Goal: Information Seeking & Learning: Compare options

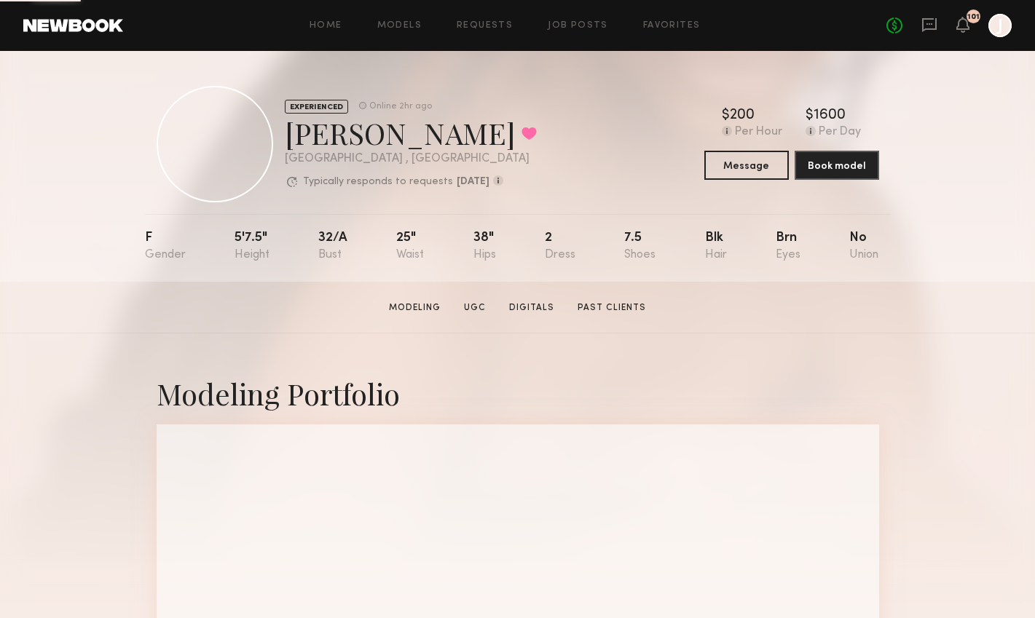
click at [395, 31] on div "Home Models Requests Job Posts Favorites Sign Out No fees up to $5,000 101 J" at bounding box center [567, 25] width 888 height 23
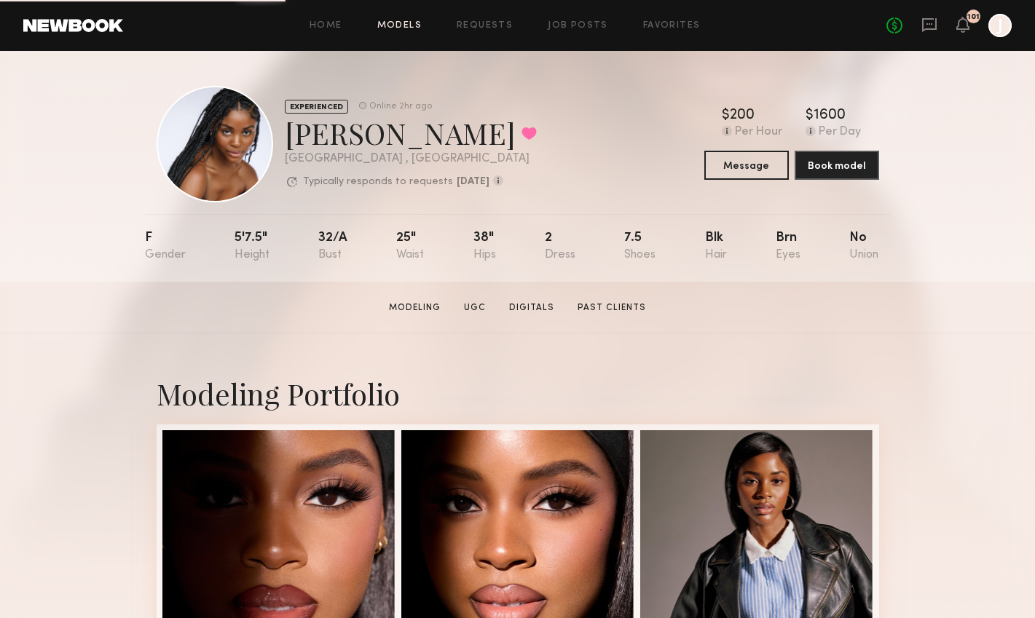
click at [398, 22] on link "Models" at bounding box center [399, 25] width 44 height 9
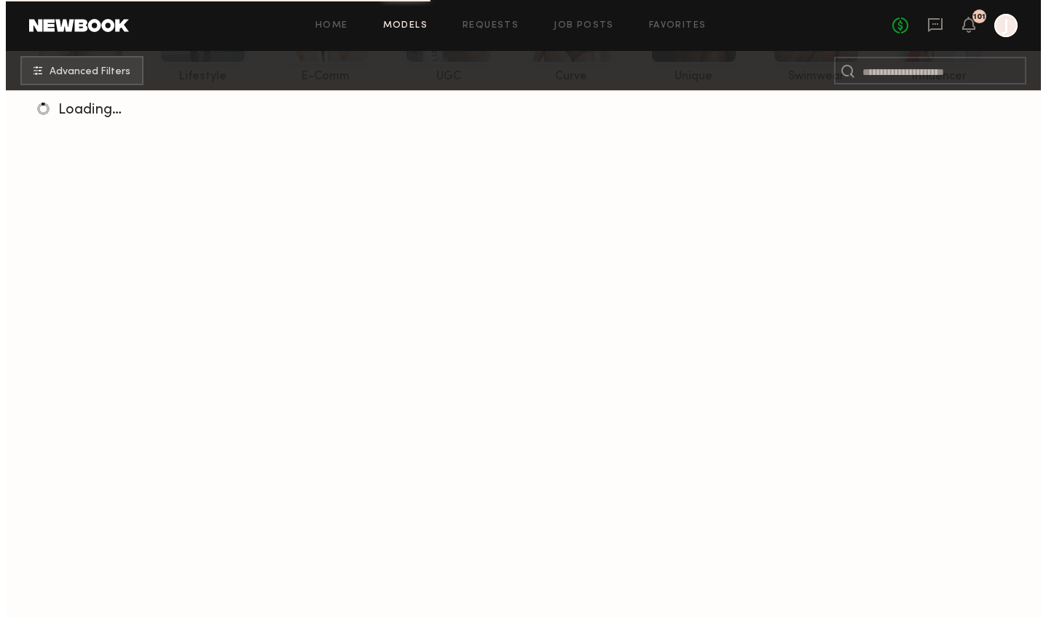
scroll to position [194, 0]
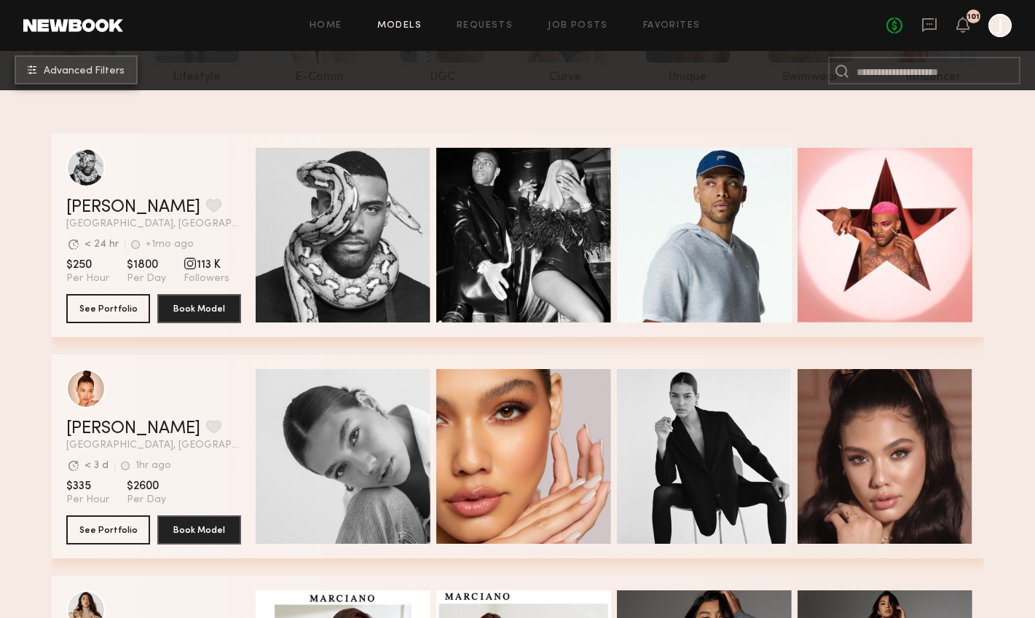
click at [71, 80] on button "Advanced Filters" at bounding box center [76, 69] width 123 height 29
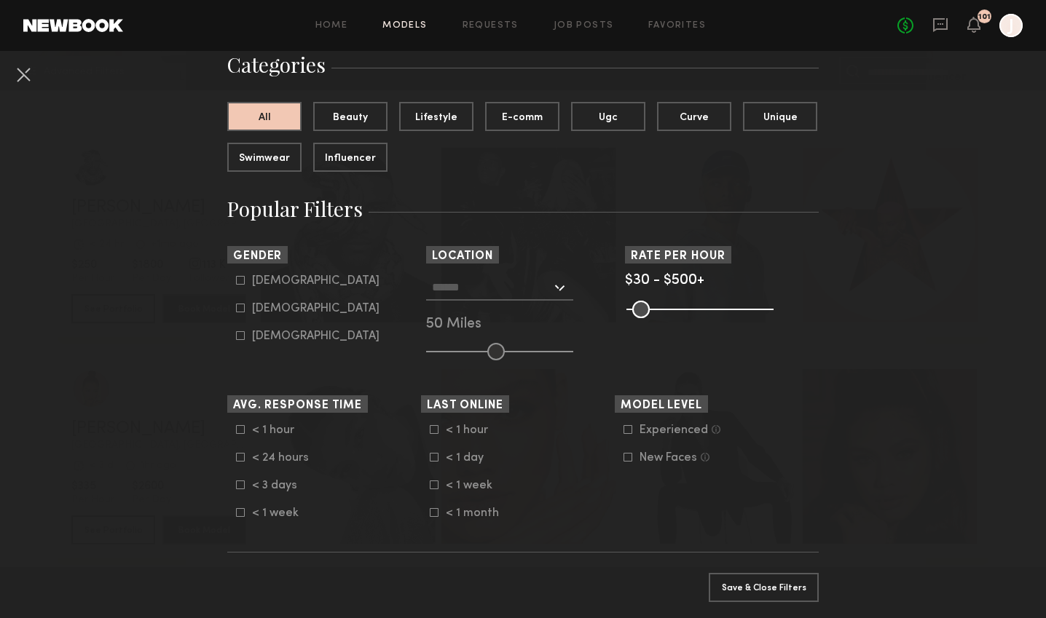
scroll to position [163, 0]
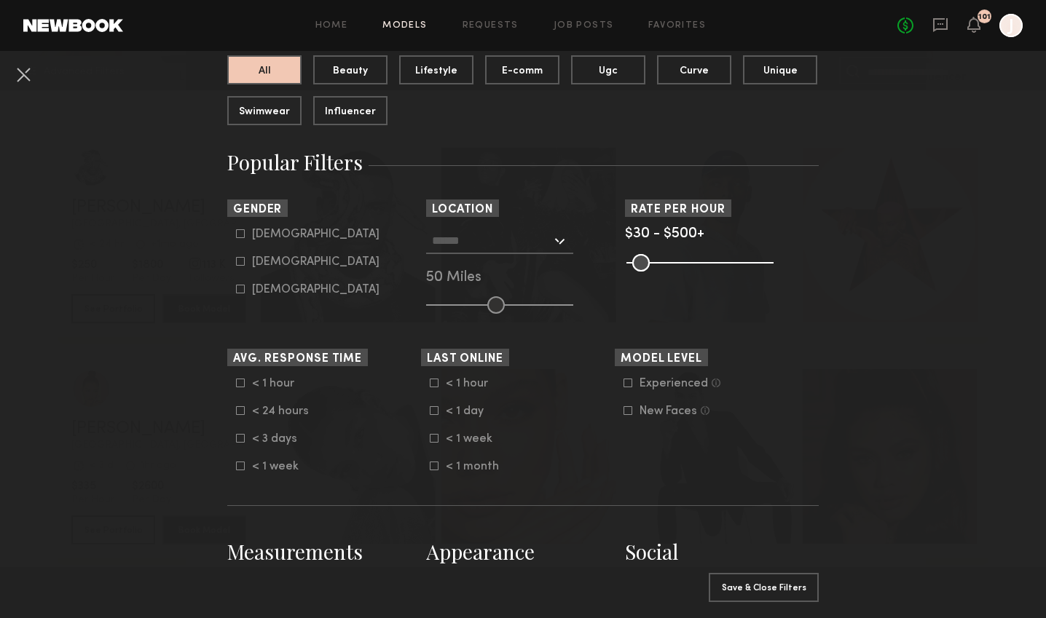
click at [494, 250] on input "text" at bounding box center [491, 240] width 119 height 25
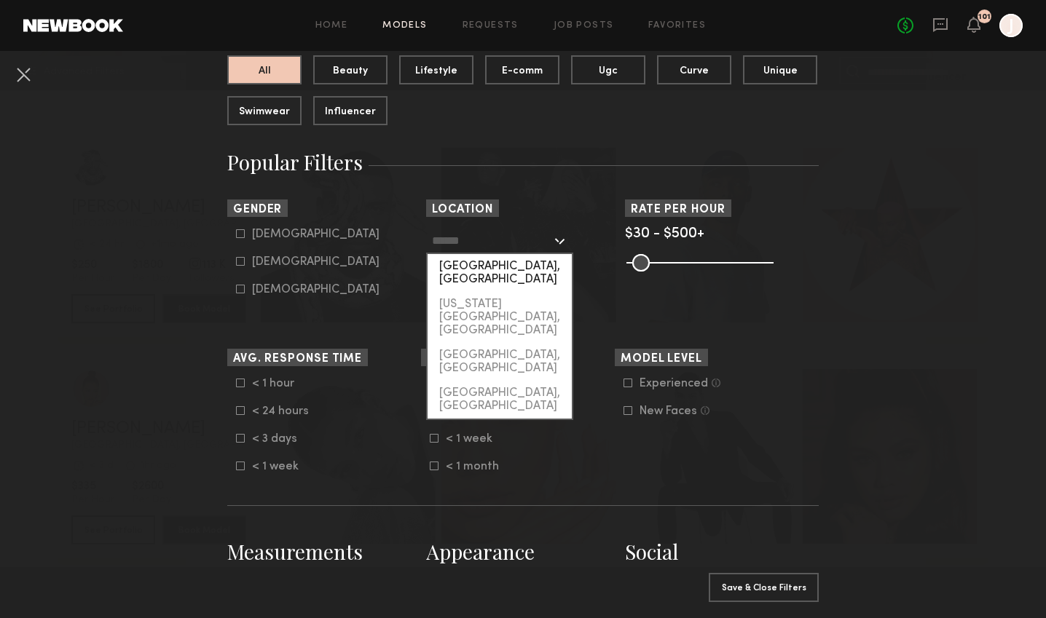
click at [484, 272] on div "[GEOGRAPHIC_DATA], [GEOGRAPHIC_DATA]" at bounding box center [499, 273] width 144 height 38
type input "**********"
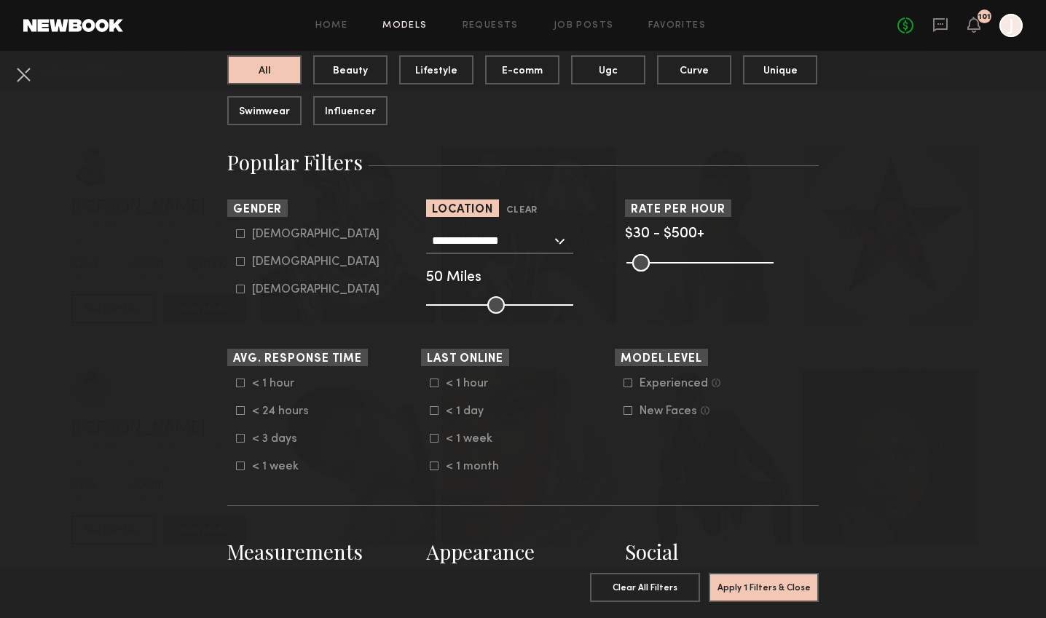
click at [236, 262] on icon at bounding box center [240, 261] width 9 height 9
type input "**"
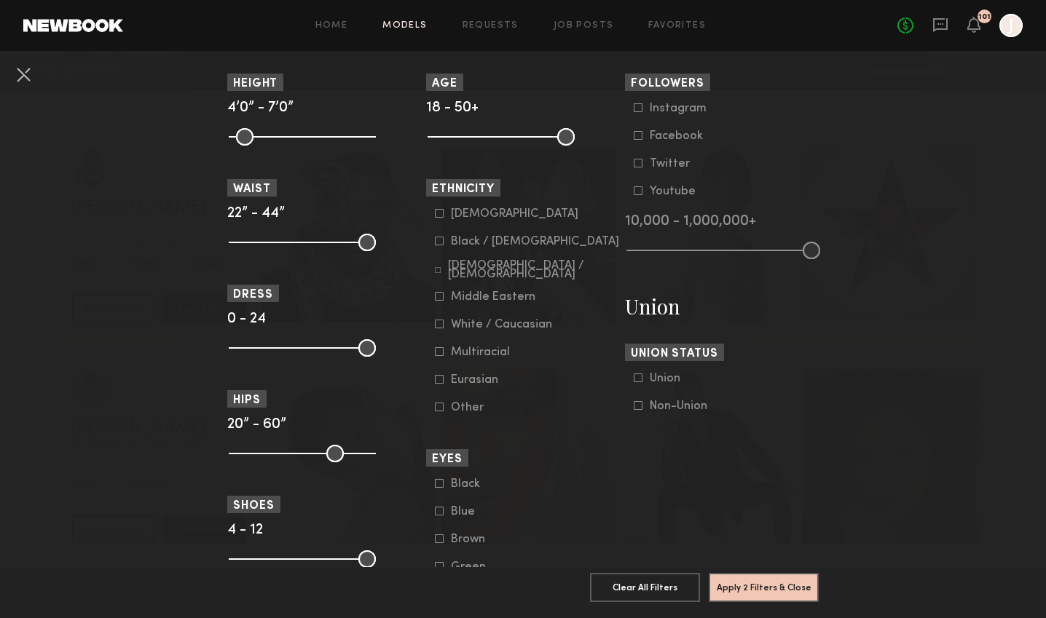
scroll to position [692, 0]
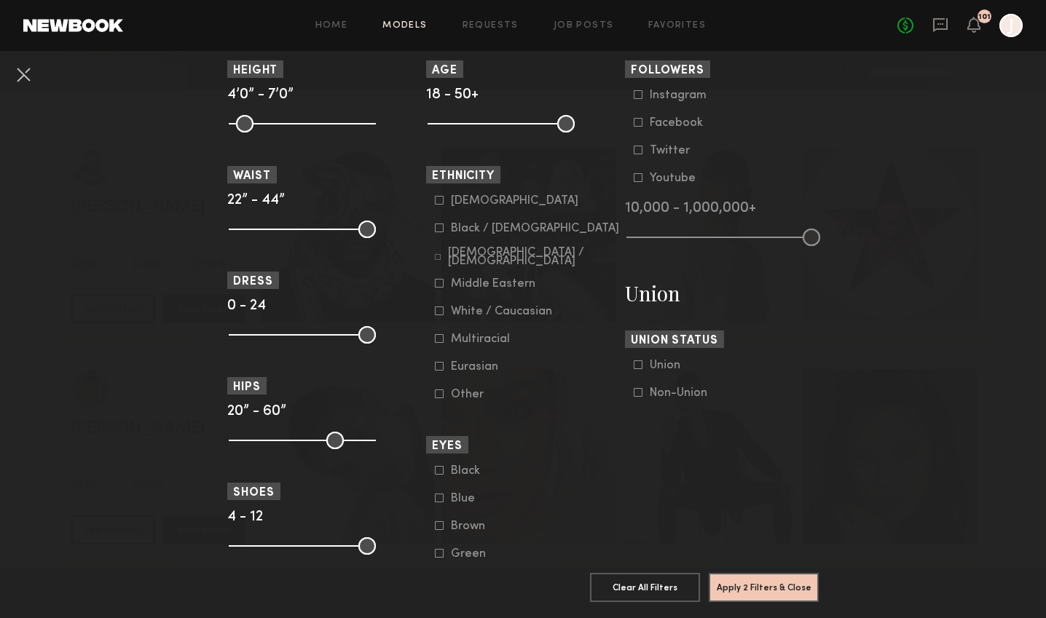
click at [436, 229] on icon at bounding box center [439, 228] width 9 height 9
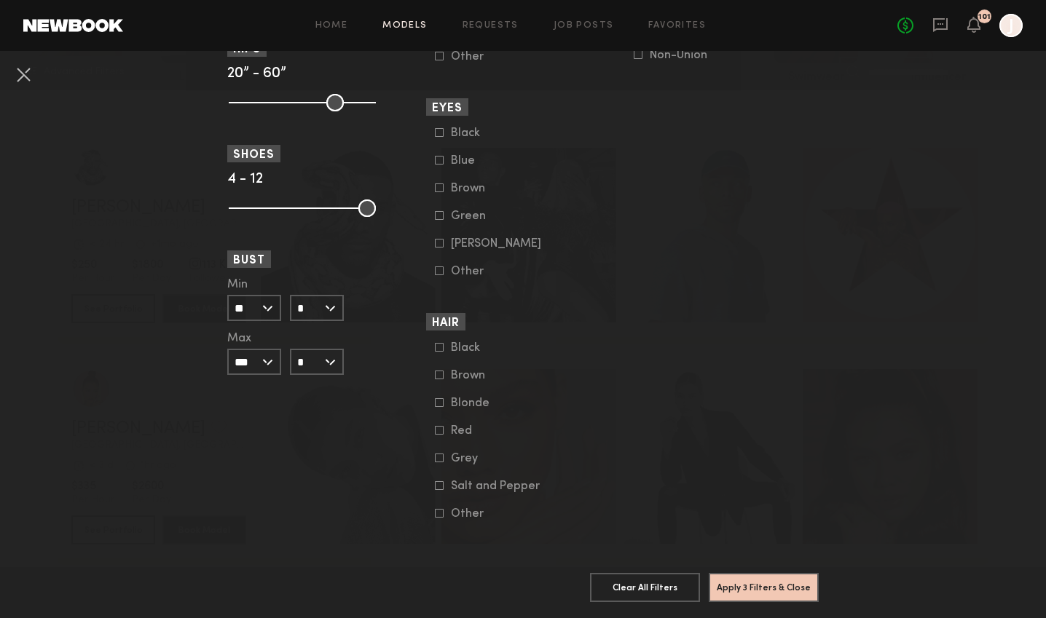
scroll to position [0, 0]
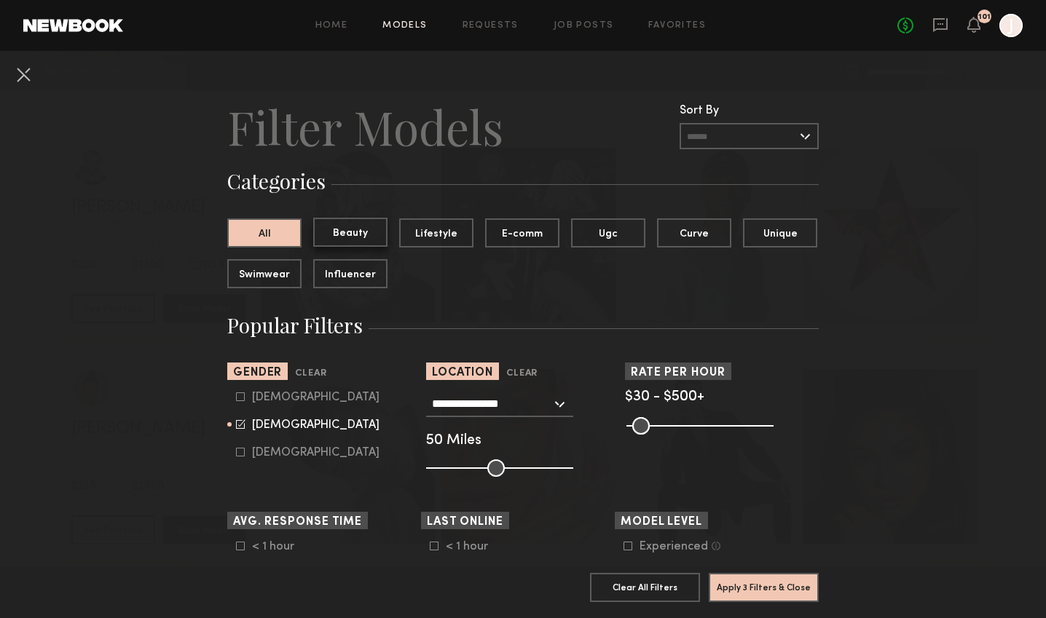
click at [331, 220] on button "Beauty" at bounding box center [350, 232] width 74 height 29
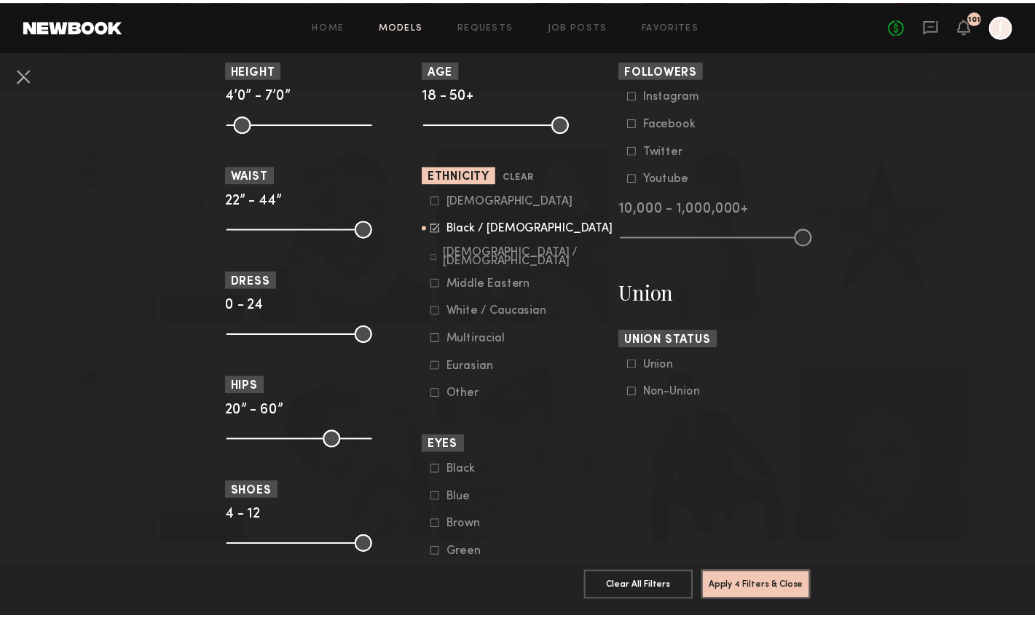
scroll to position [1049, 0]
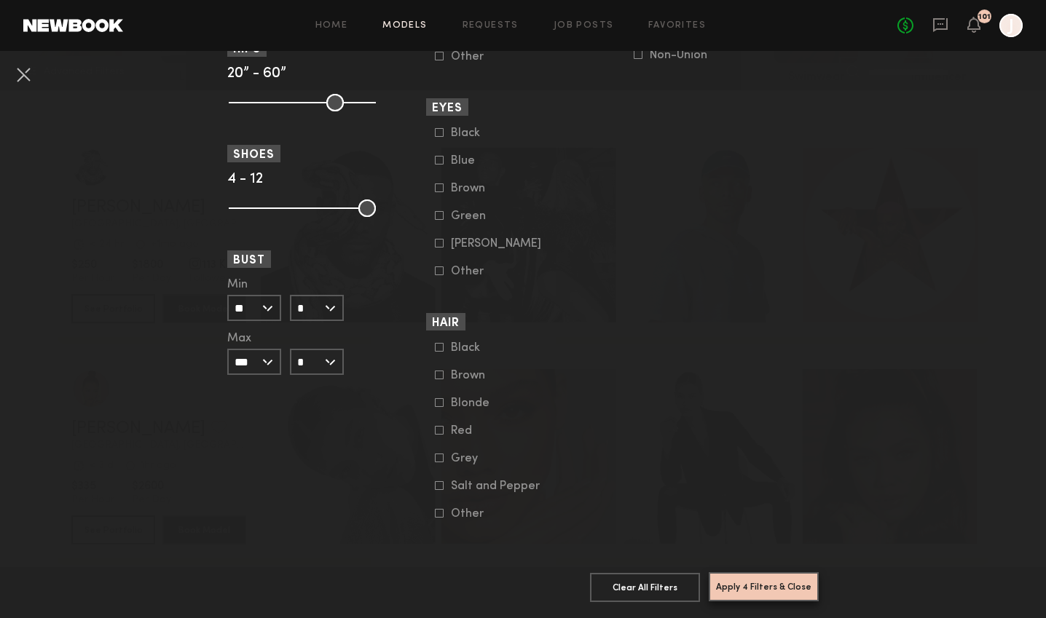
click at [779, 576] on button "Apply 4 Filters & Close" at bounding box center [764, 586] width 110 height 29
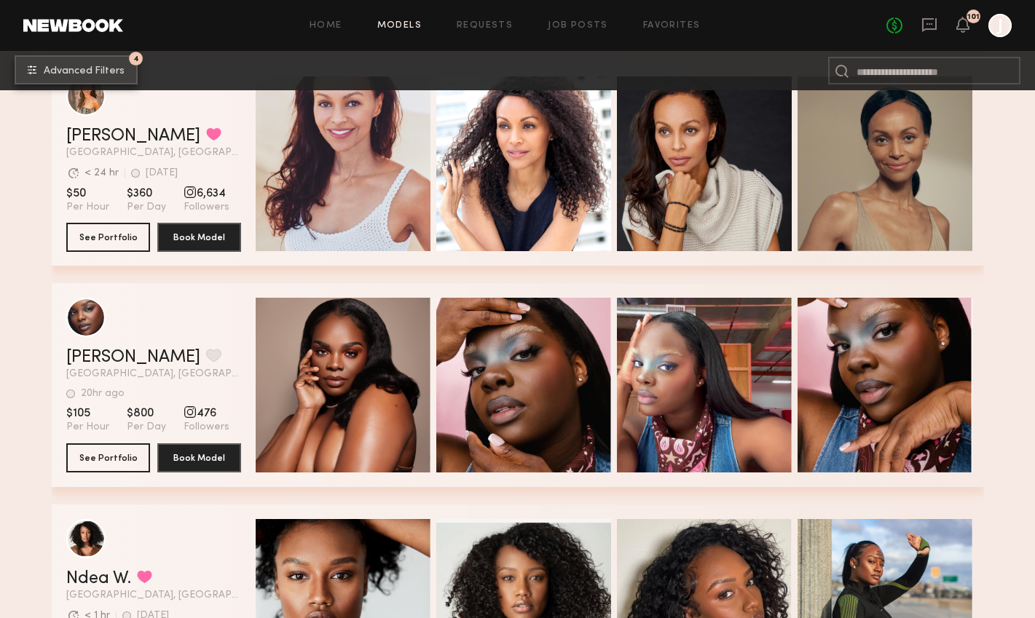
scroll to position [6034, 0]
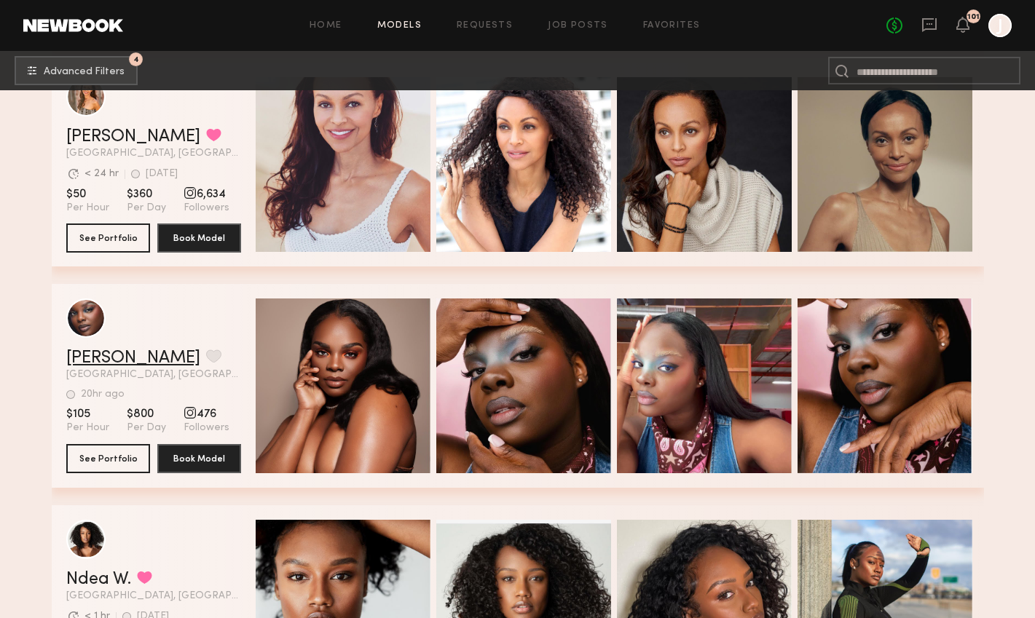
click at [114, 353] on link "Jessica W." at bounding box center [133, 358] width 134 height 17
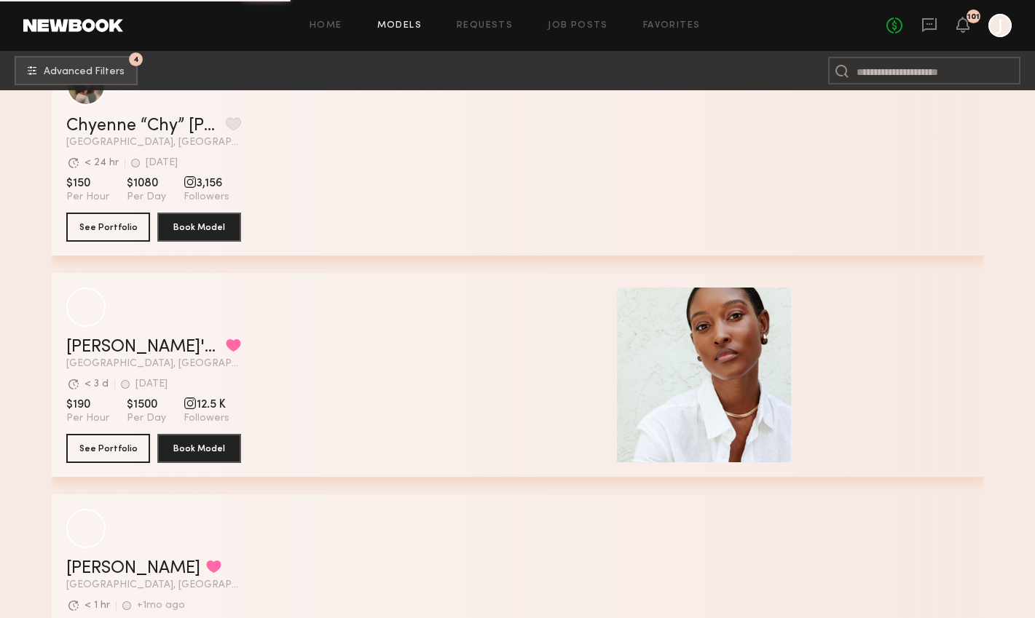
scroll to position [15626, 0]
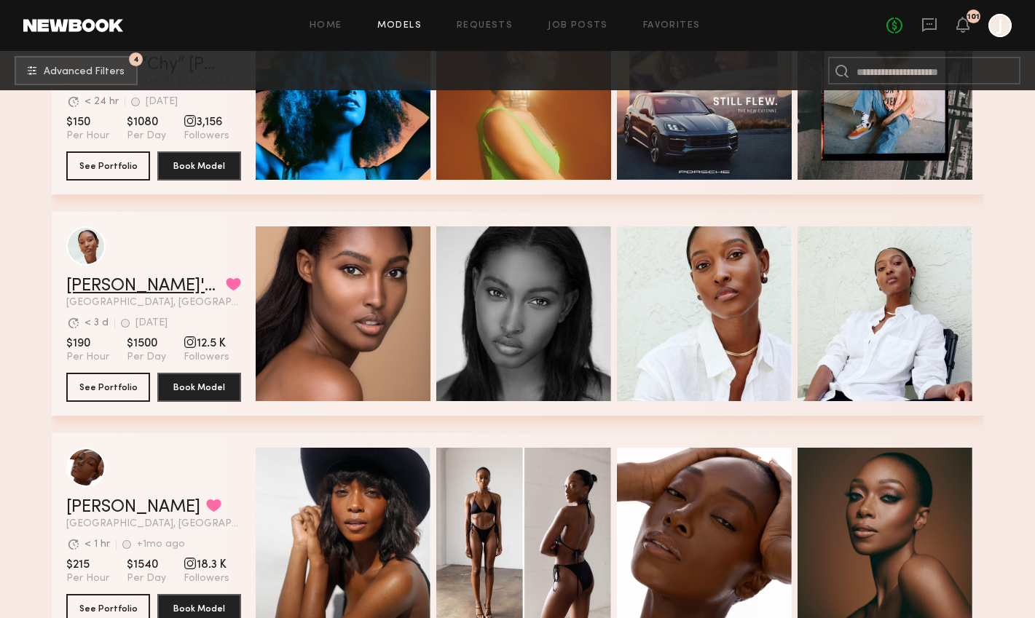
click at [118, 282] on link "Ja'Veonna G." at bounding box center [143, 285] width 154 height 17
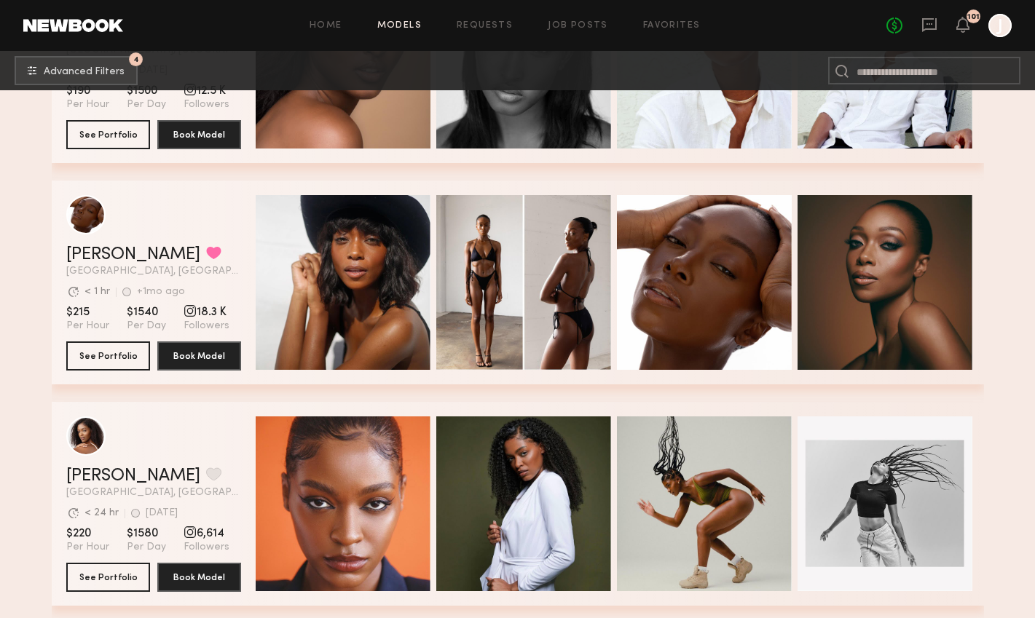
scroll to position [15876, 0]
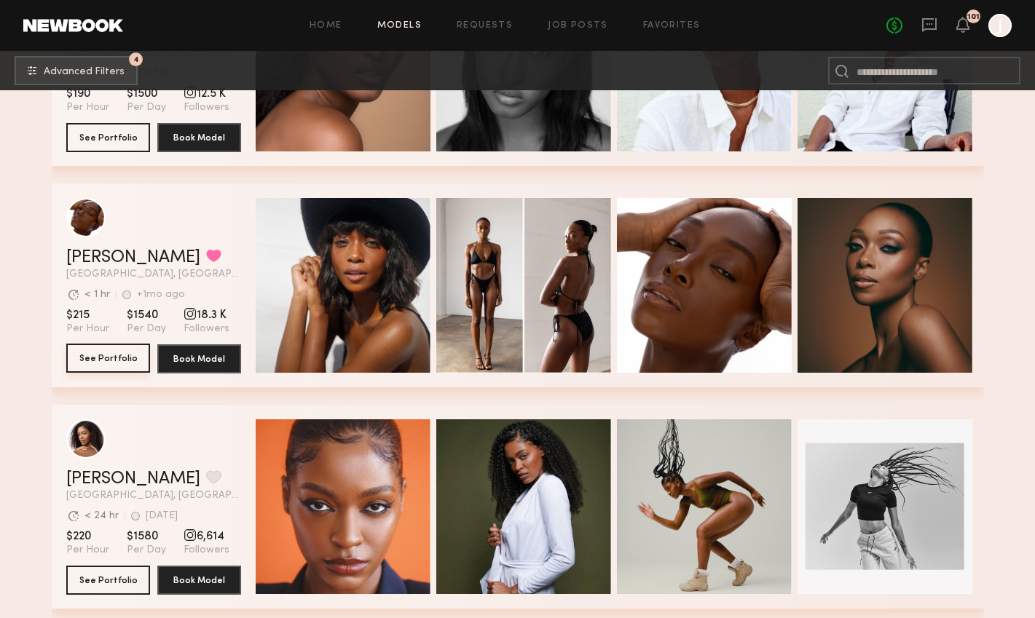
click at [90, 353] on button "See Portfolio" at bounding box center [108, 358] width 84 height 29
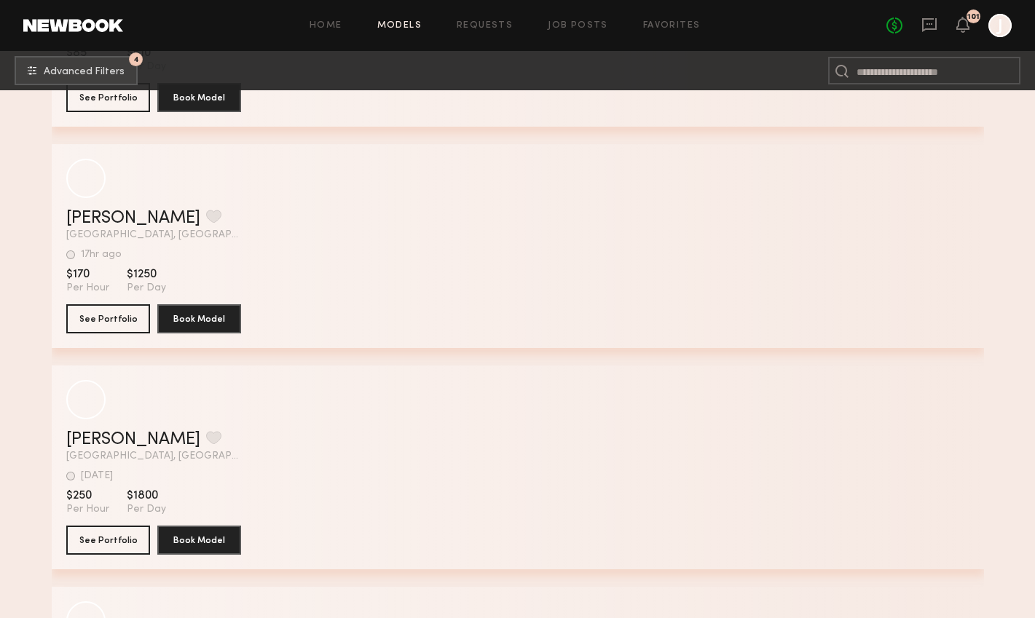
scroll to position [19235, 0]
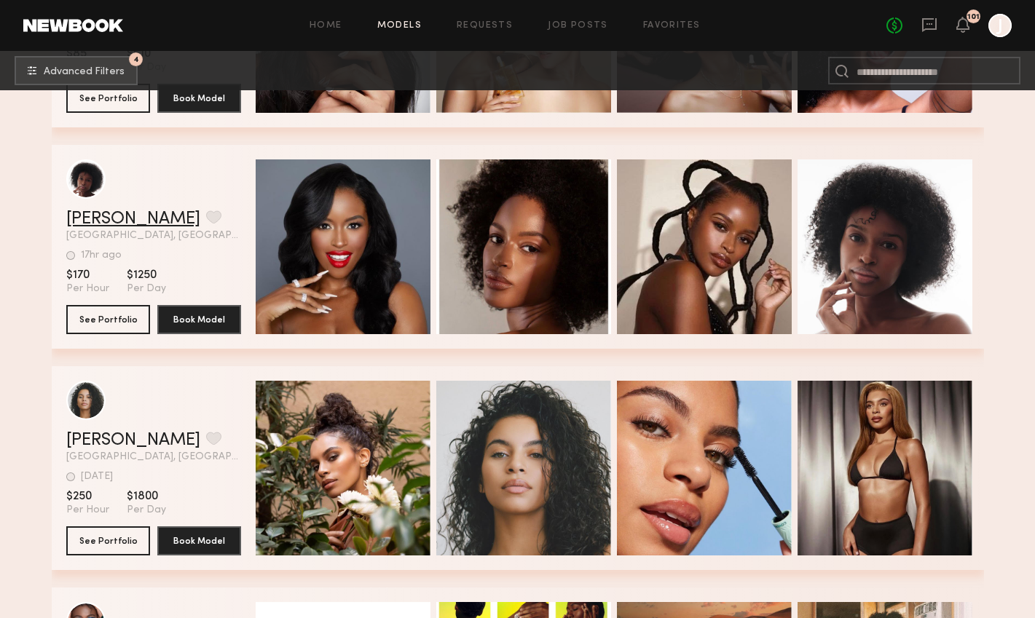
click at [92, 212] on link "Jade Y." at bounding box center [133, 218] width 134 height 17
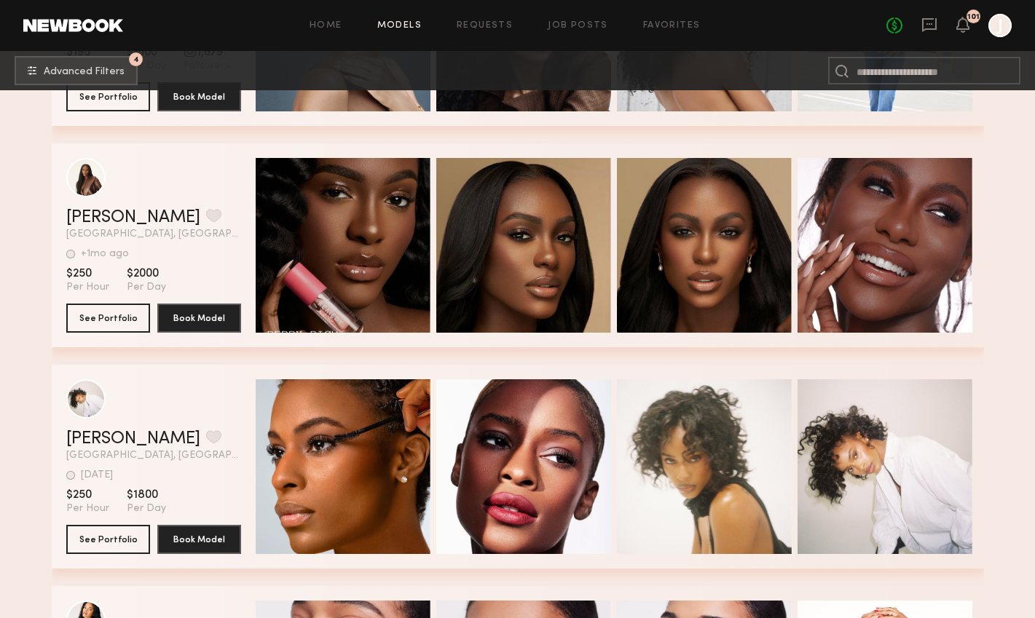
scroll to position [20569, 0]
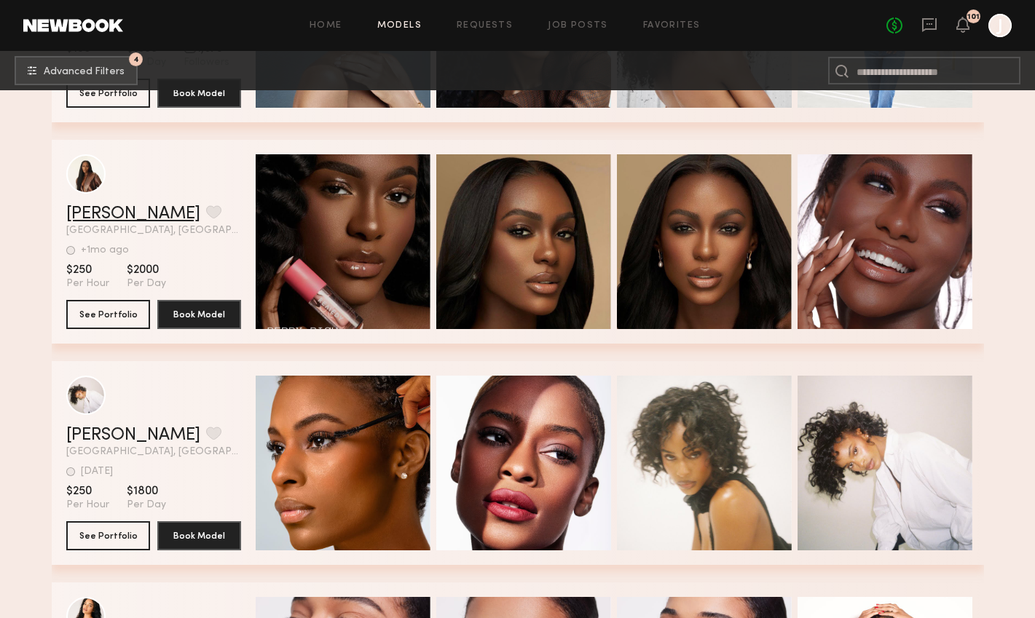
click at [117, 207] on link "Tyteunna H." at bounding box center [133, 213] width 134 height 17
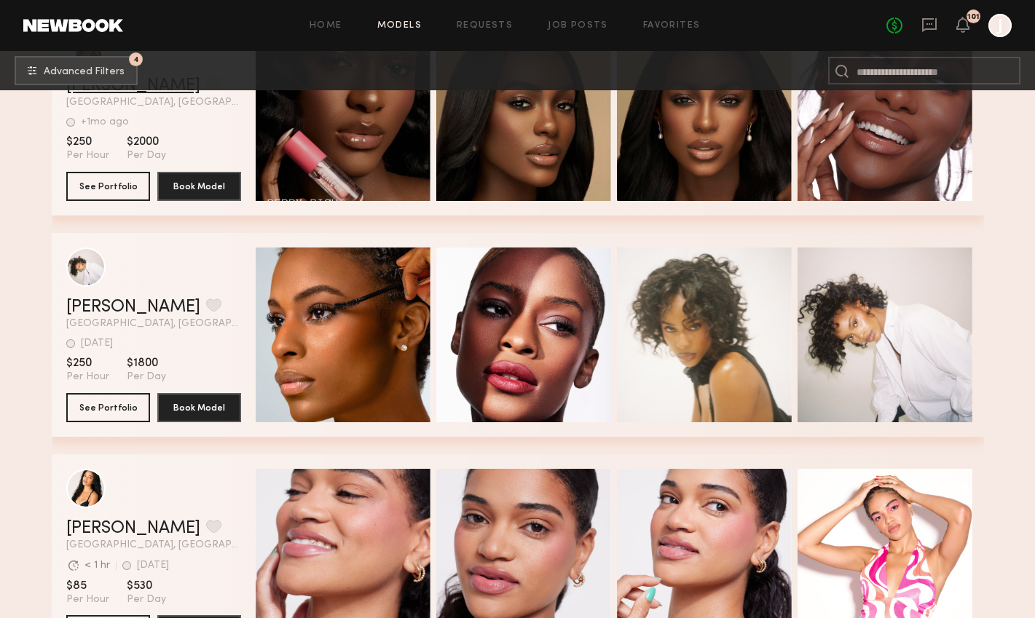
scroll to position [20698, 0]
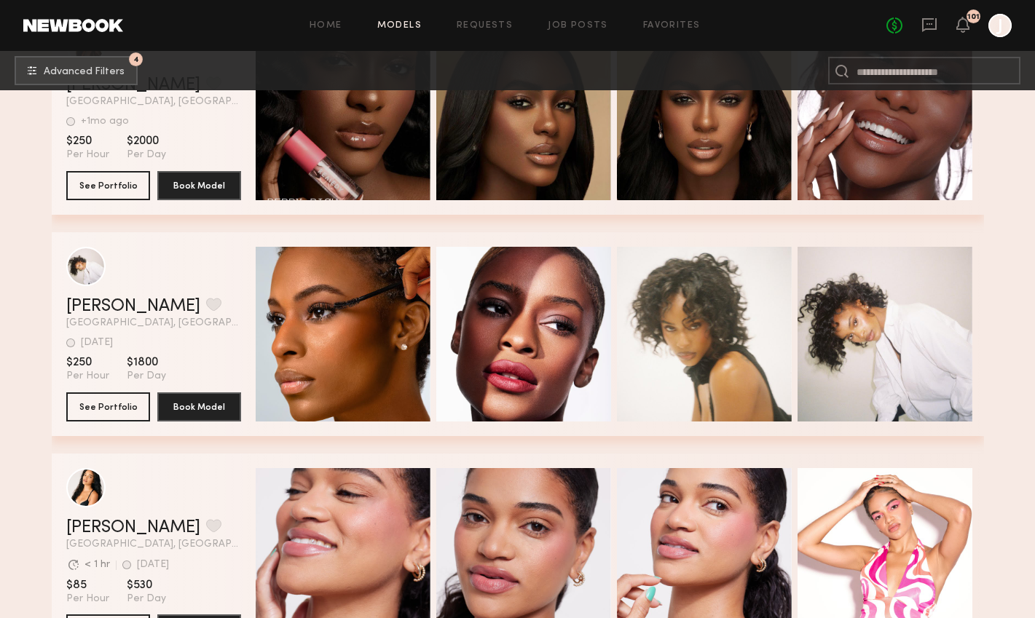
click at [106, 320] on span "Los Angeles, CA" at bounding box center [153, 323] width 175 height 10
click at [106, 310] on link "[PERSON_NAME]" at bounding box center [133, 306] width 134 height 17
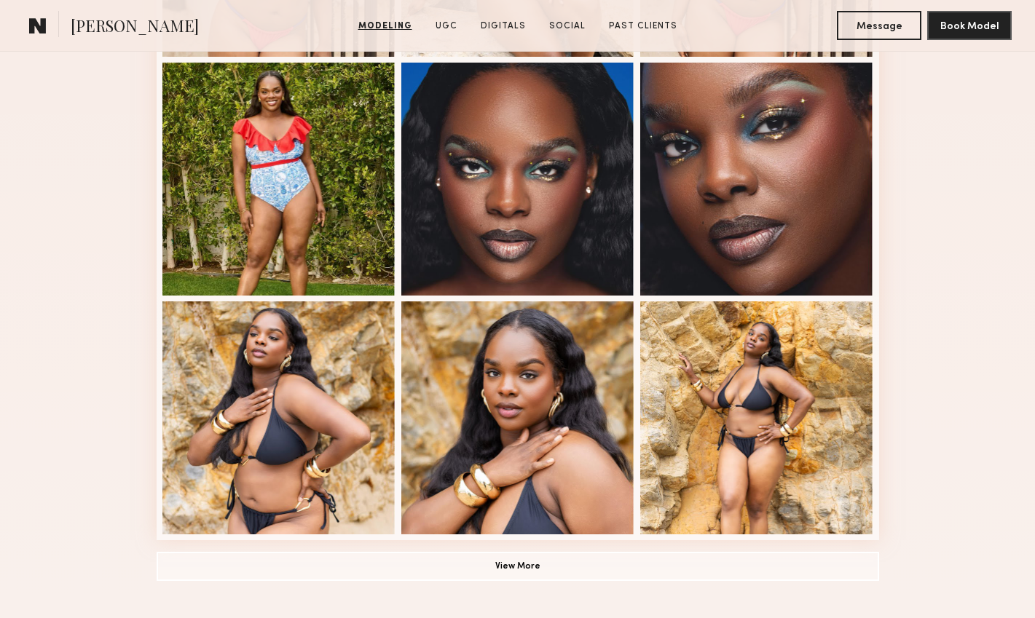
scroll to position [918, 0]
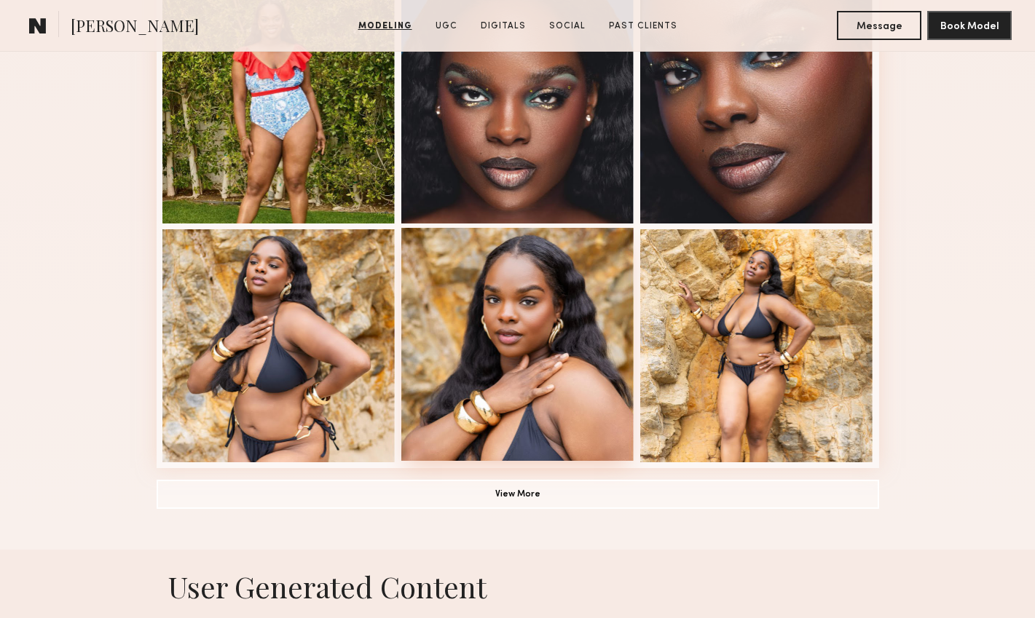
click at [589, 333] on div at bounding box center [517, 344] width 233 height 233
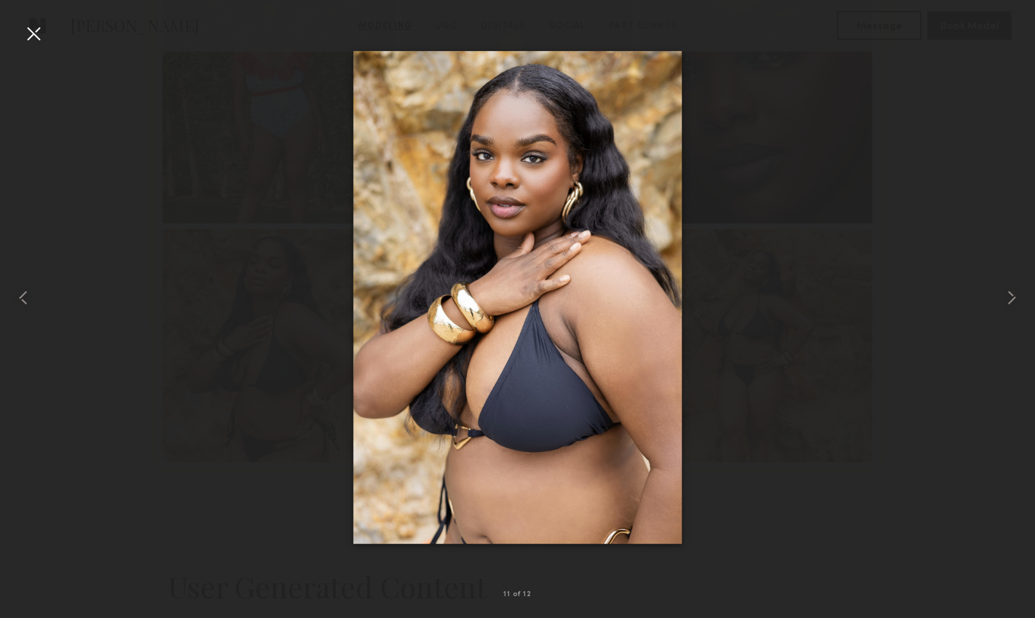
click at [28, 26] on div at bounding box center [33, 33] width 23 height 23
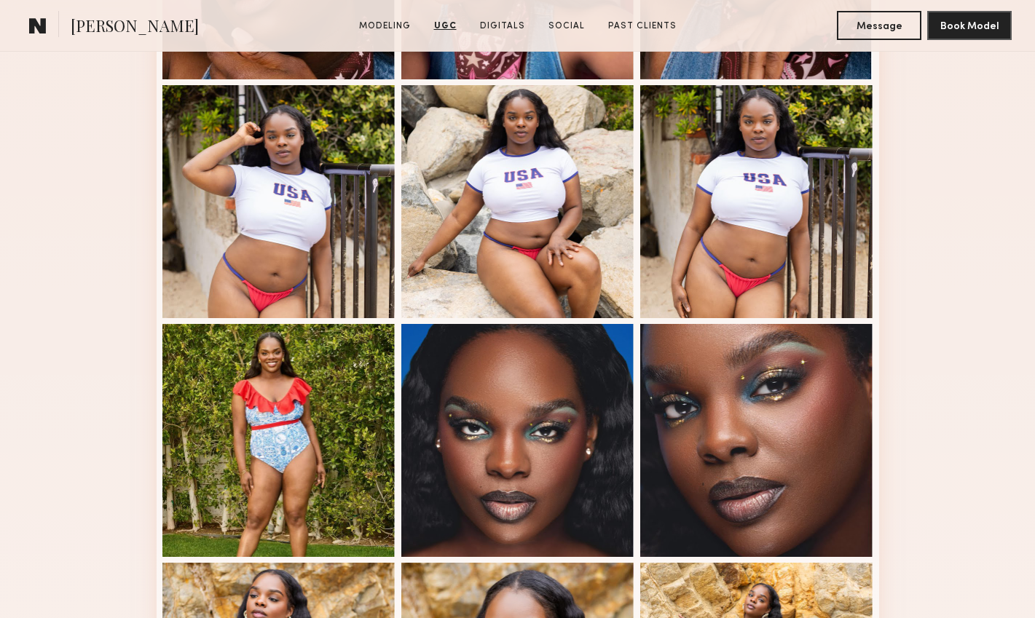
scroll to position [0, 0]
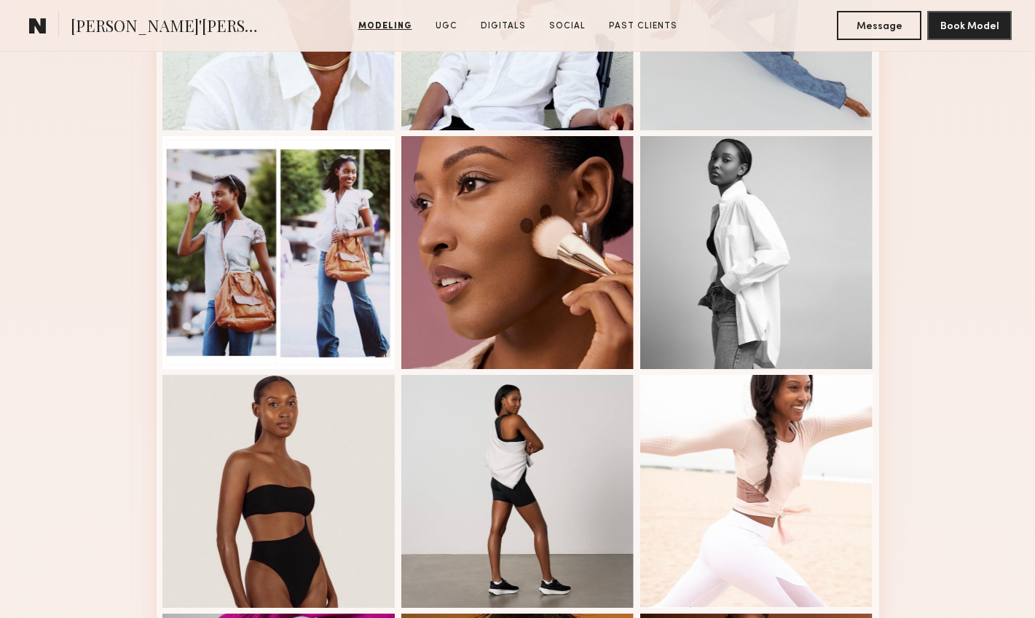
scroll to position [532, 0]
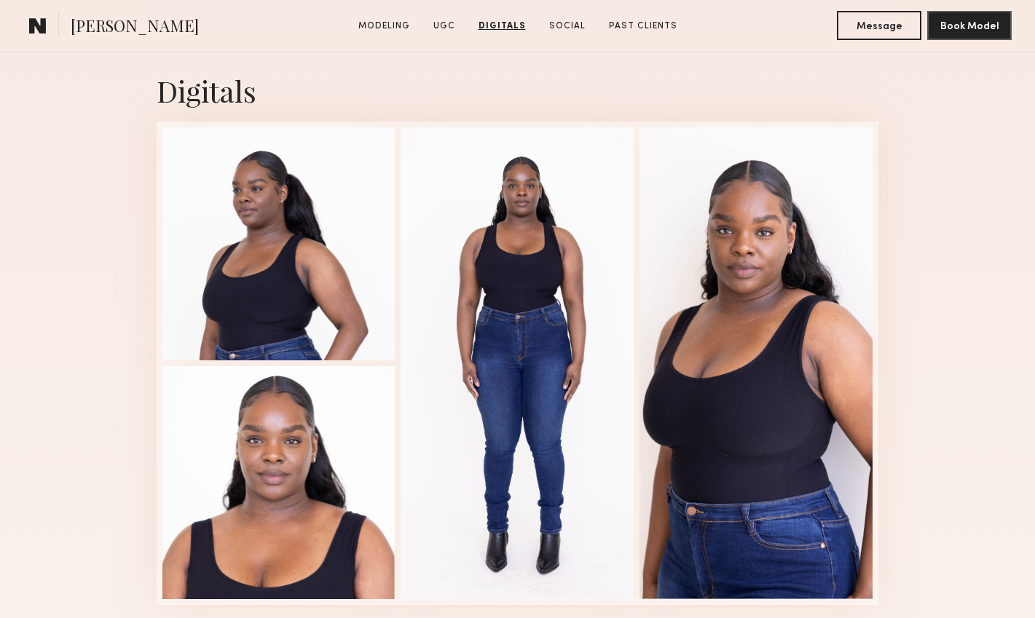
scroll to position [2864, 0]
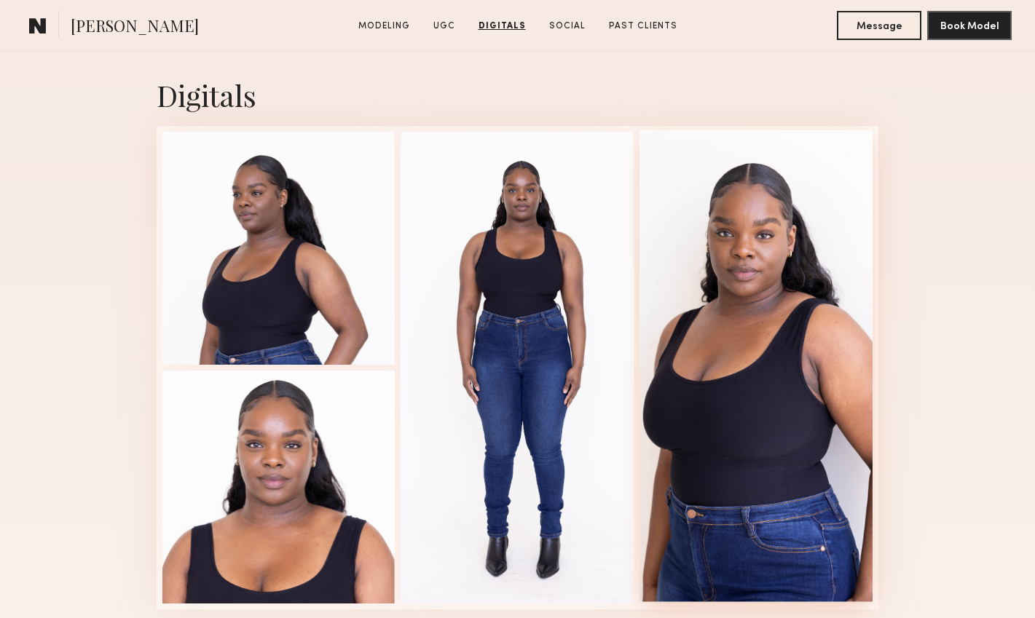
click at [662, 259] on div at bounding box center [755, 366] width 233 height 472
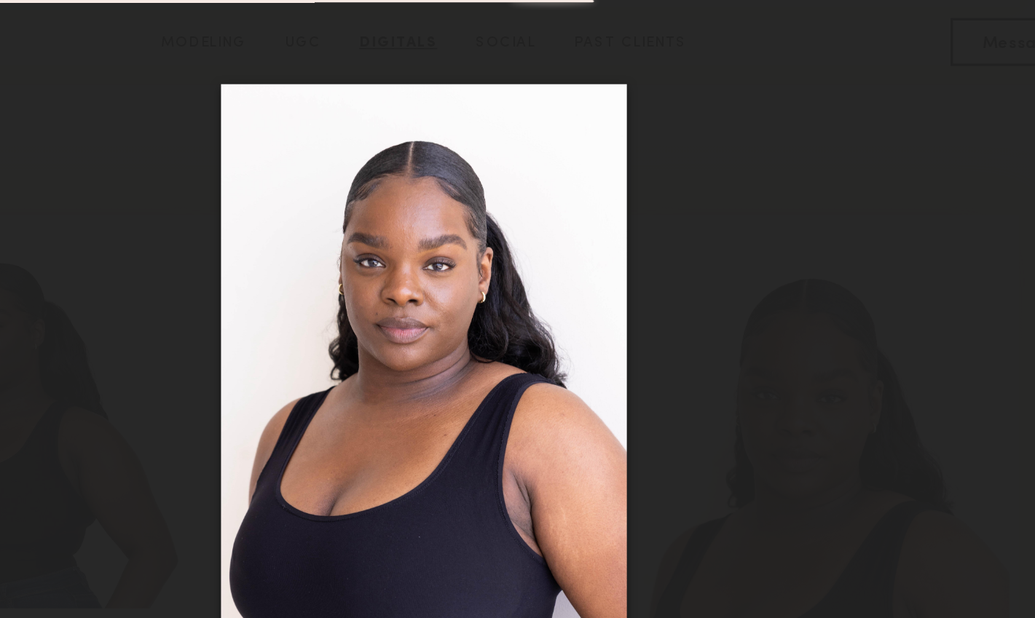
scroll to position [2826, 0]
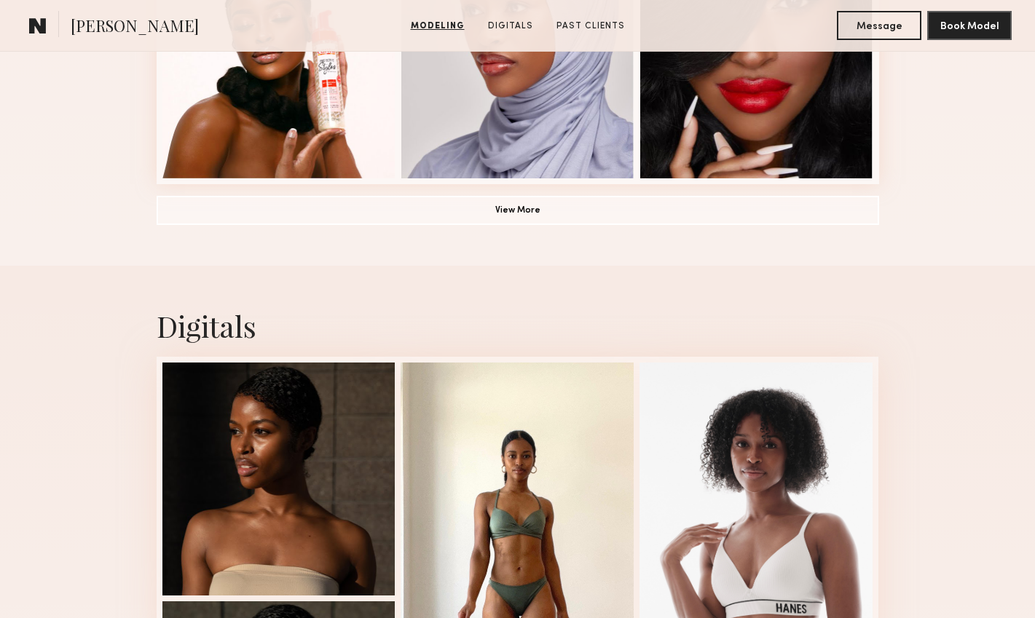
scroll to position [1205, 0]
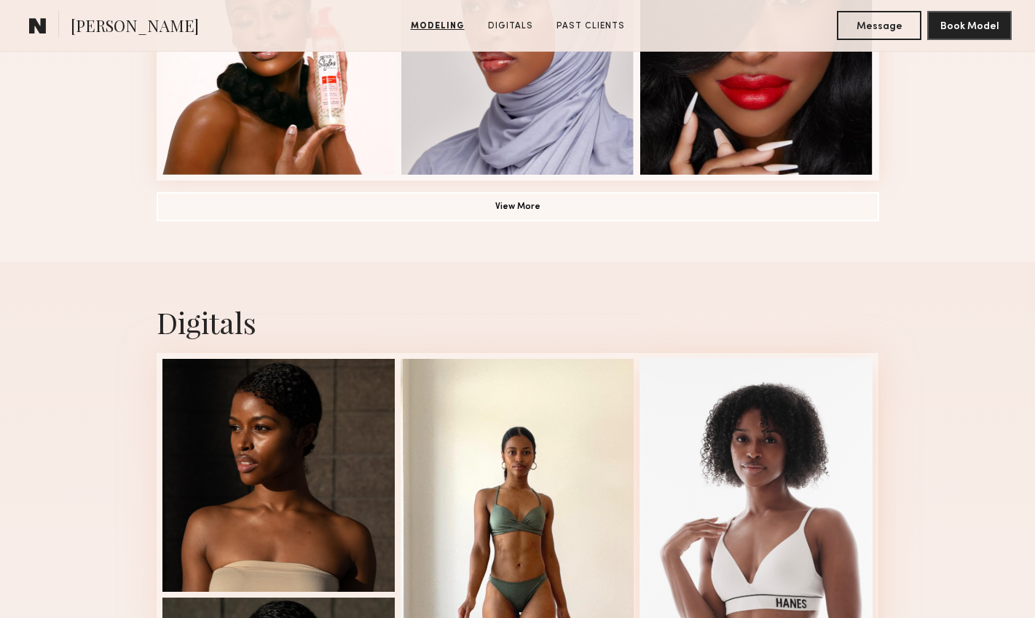
click at [727, 528] on div at bounding box center [755, 594] width 233 height 472
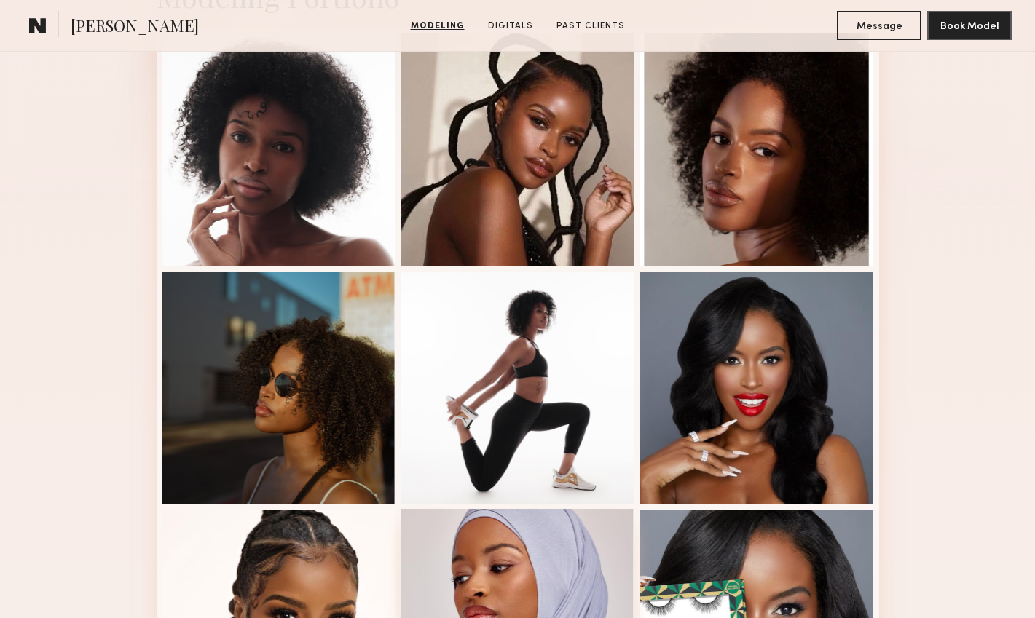
scroll to position [397, 0]
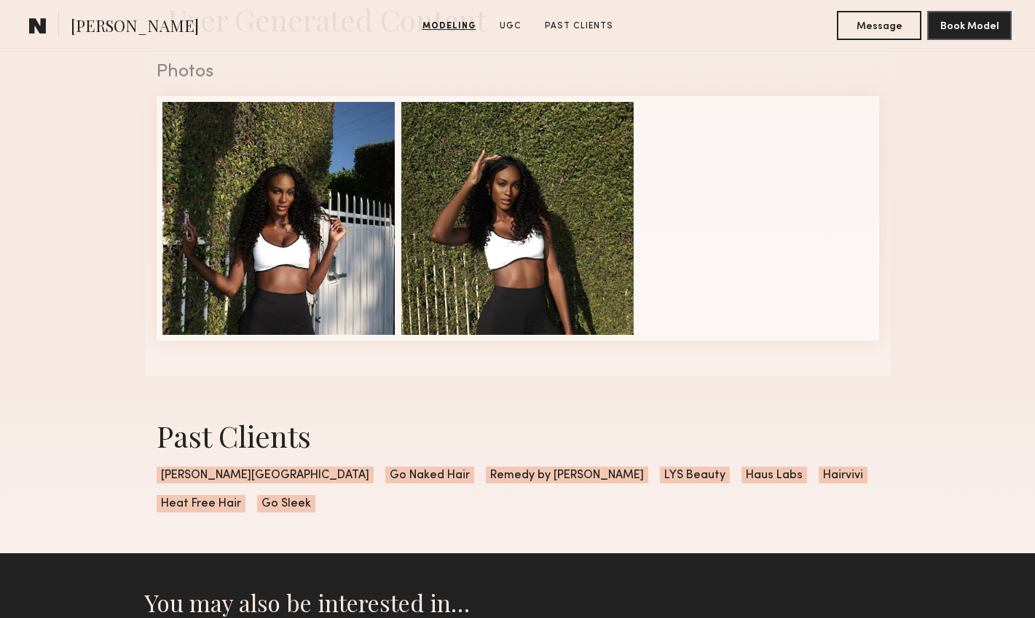
scroll to position [1494, 0]
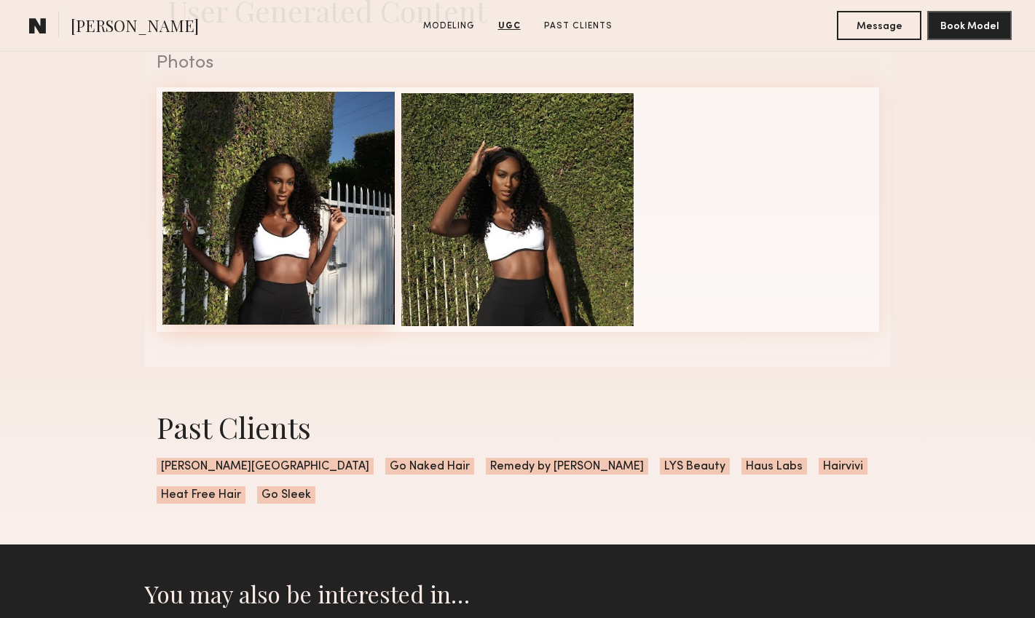
click at [285, 163] on div at bounding box center [278, 208] width 233 height 233
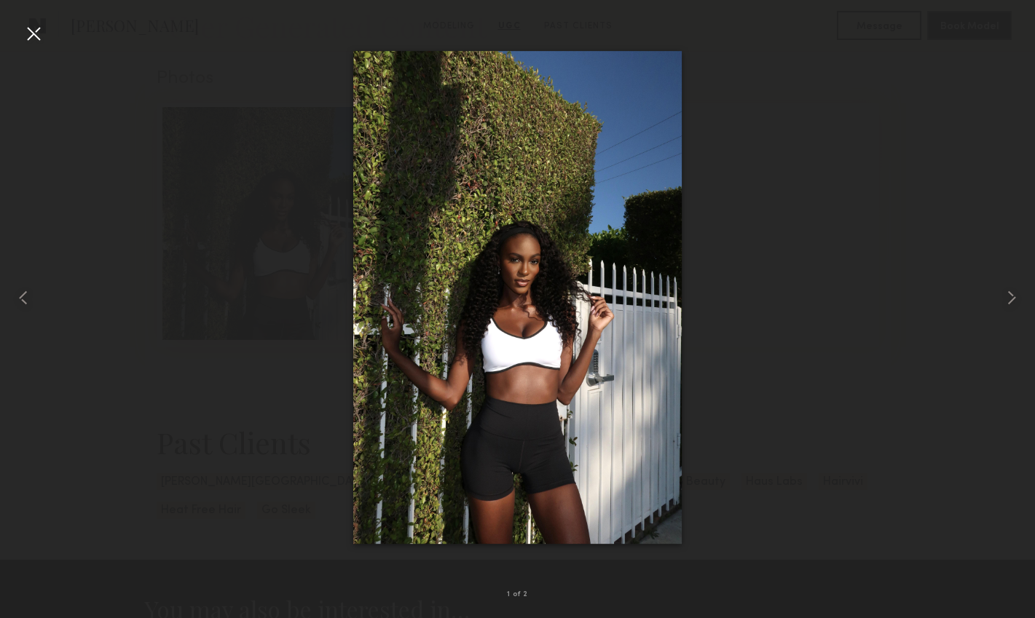
scroll to position [1465, 0]
